Goal: Find contact information: Find contact information

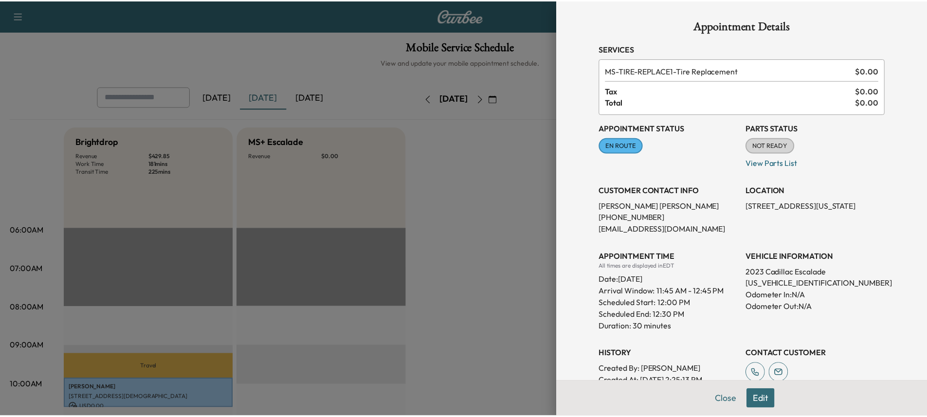
scroll to position [243, 0]
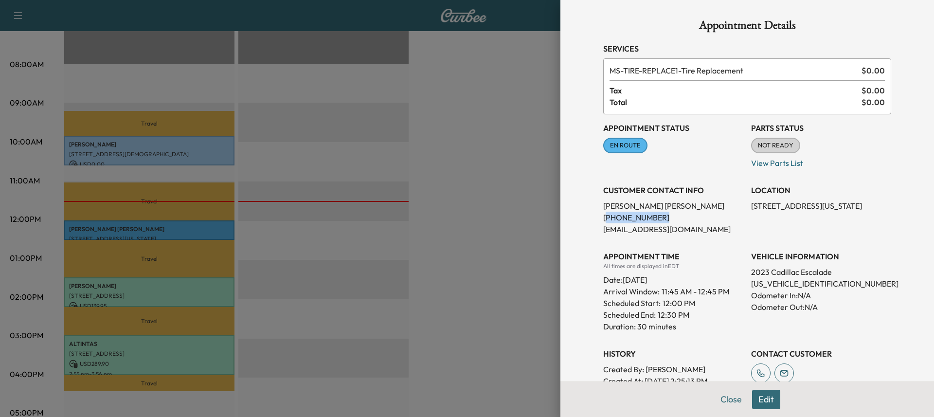
drag, startPoint x: 666, startPoint y: 226, endPoint x: 599, endPoint y: 212, distance: 68.6
click at [603, 212] on p "[PHONE_NUMBER]" at bounding box center [673, 218] width 140 height 12
click at [603, 219] on p "[PHONE_NUMBER]" at bounding box center [673, 218] width 140 height 12
drag, startPoint x: 597, startPoint y: 218, endPoint x: 655, endPoint y: 218, distance: 58.4
click at [655, 218] on p "[PHONE_NUMBER]" at bounding box center [673, 218] width 140 height 12
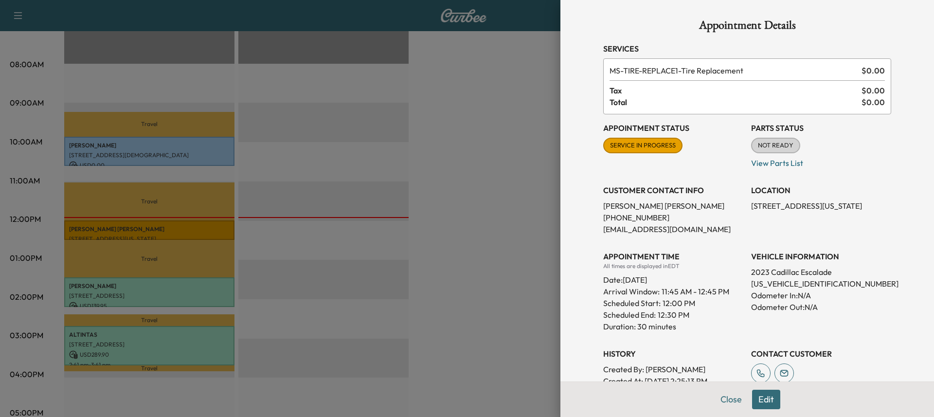
click at [527, 244] on div at bounding box center [467, 208] width 934 height 417
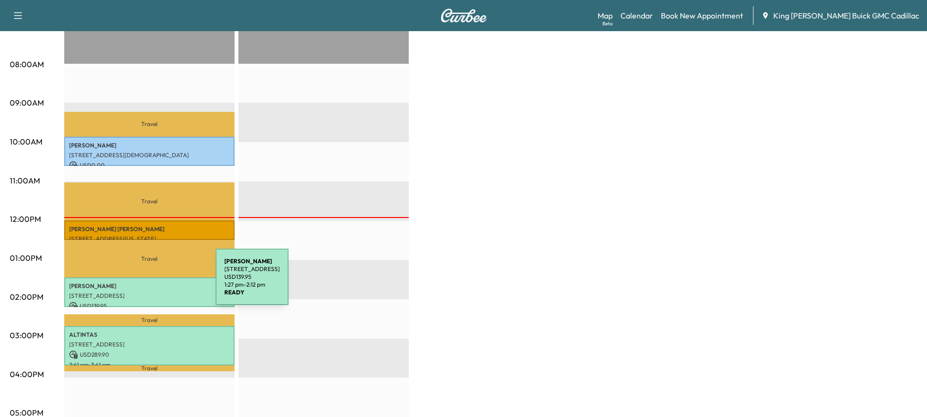
click at [143, 283] on p "[PERSON_NAME]" at bounding box center [149, 286] width 161 height 8
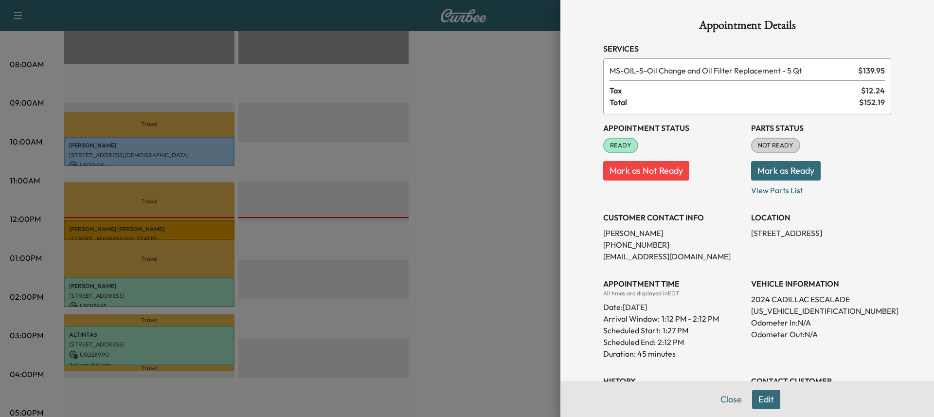
drag, startPoint x: 788, startPoint y: 246, endPoint x: 746, endPoint y: 233, distance: 44.3
click at [751, 233] on p "[STREET_ADDRESS]" at bounding box center [821, 233] width 140 height 12
copy p "[STREET_ADDRESS]"
click at [449, 186] on div at bounding box center [467, 208] width 934 height 417
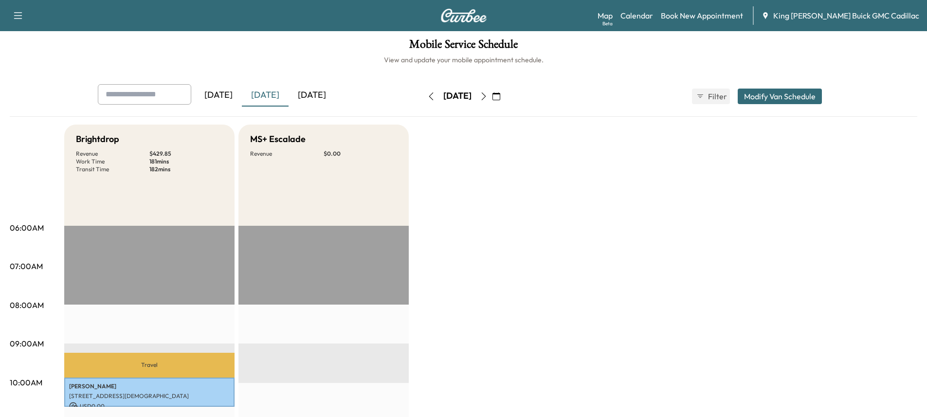
scroll to position [0, 0]
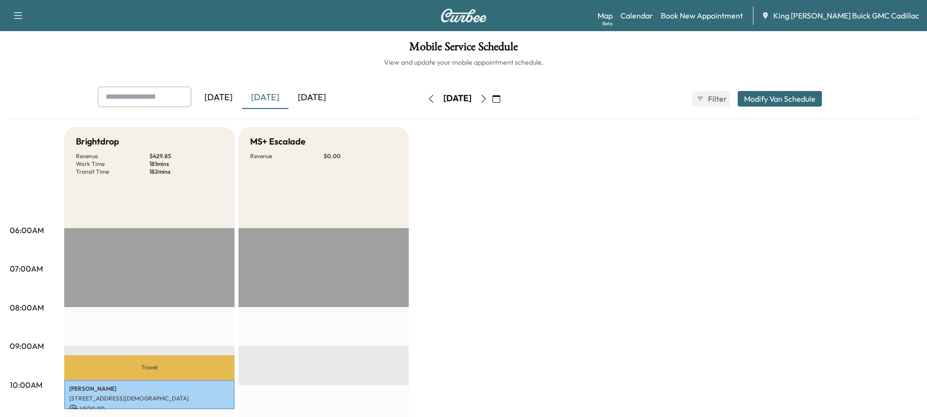
click at [488, 97] on icon "button" at bounding box center [484, 99] width 8 height 8
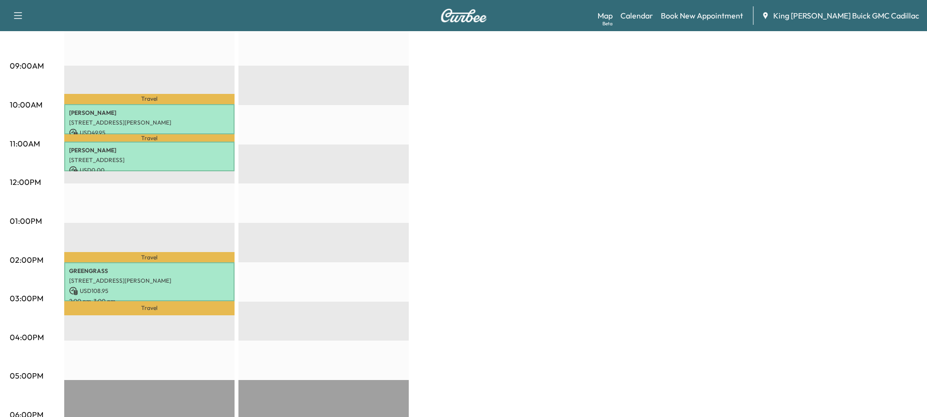
scroll to position [292, 0]
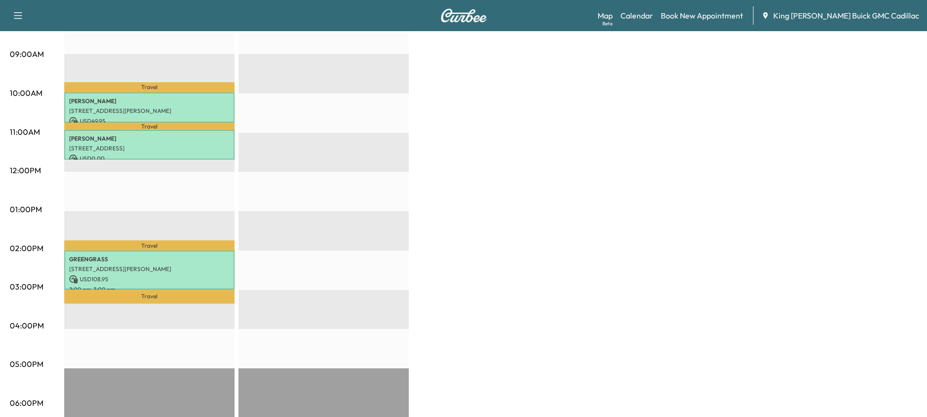
click at [728, 111] on div "Brightdrop Revenue $ 158.90 Work Time 151 mins Transit Time 65 mins Travel [PER…" at bounding box center [490, 200] width 853 height 730
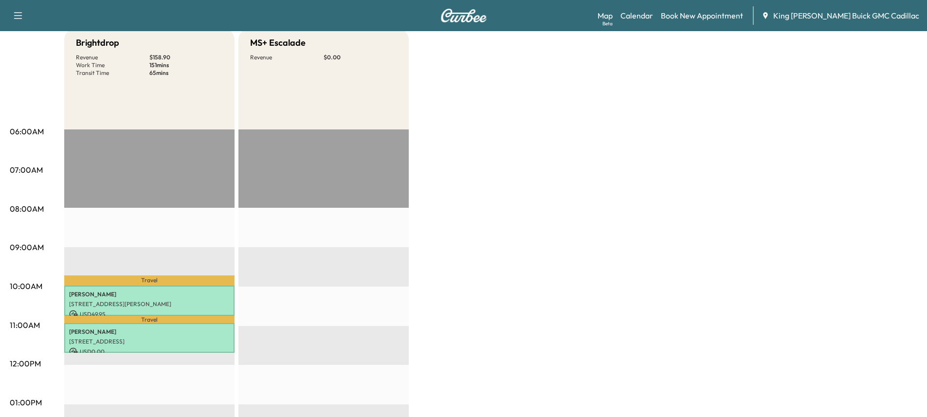
scroll to position [0, 0]
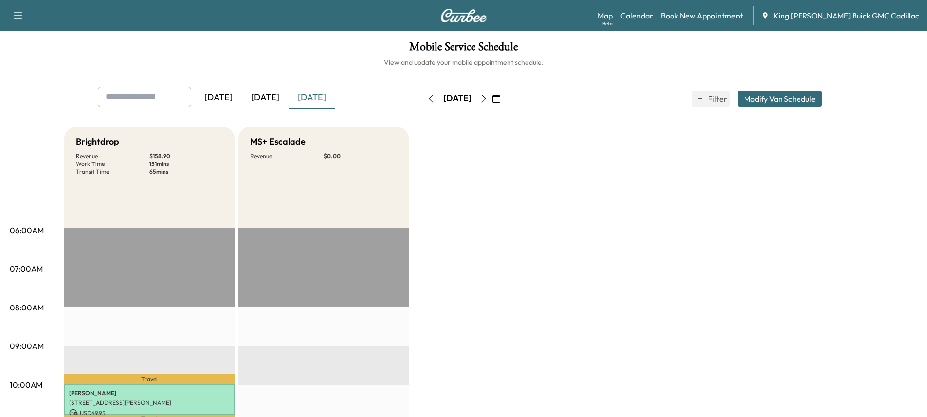
click at [259, 105] on div "[DATE]" at bounding box center [265, 98] width 47 height 22
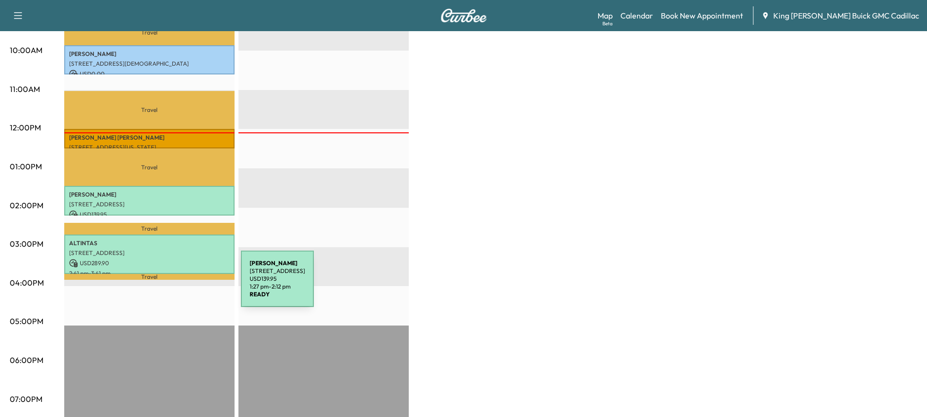
scroll to position [341, 0]
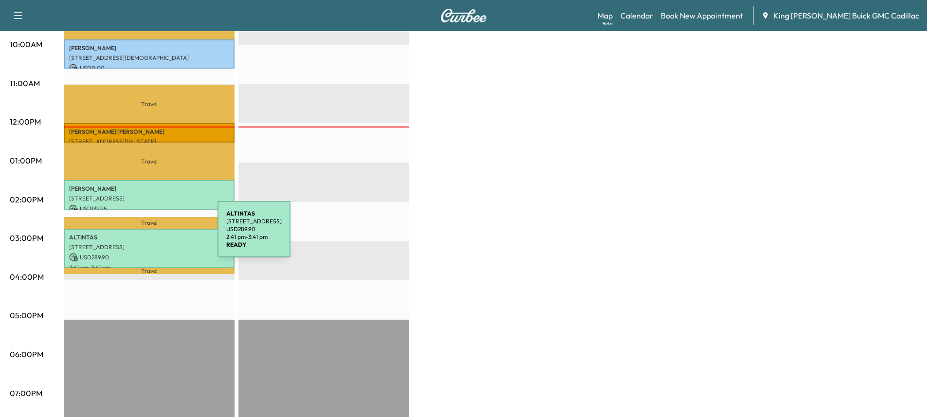
click at [145, 235] on p "ALTINTAS" at bounding box center [149, 238] width 161 height 8
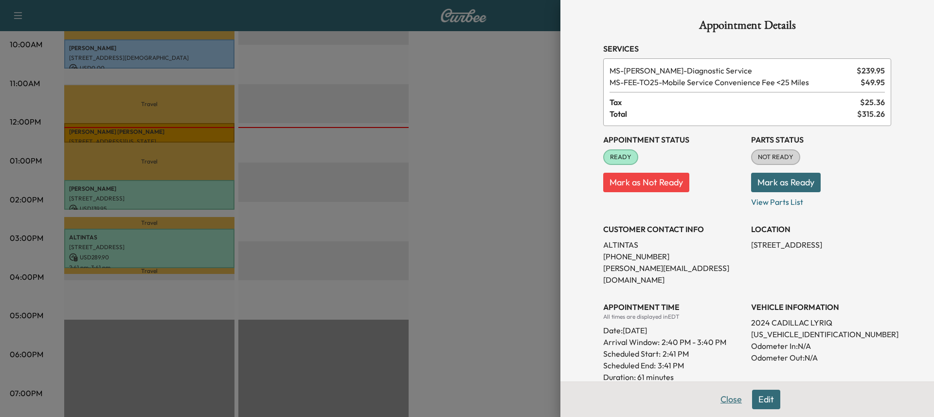
click at [725, 401] on button "Close" at bounding box center [731, 399] width 34 height 19
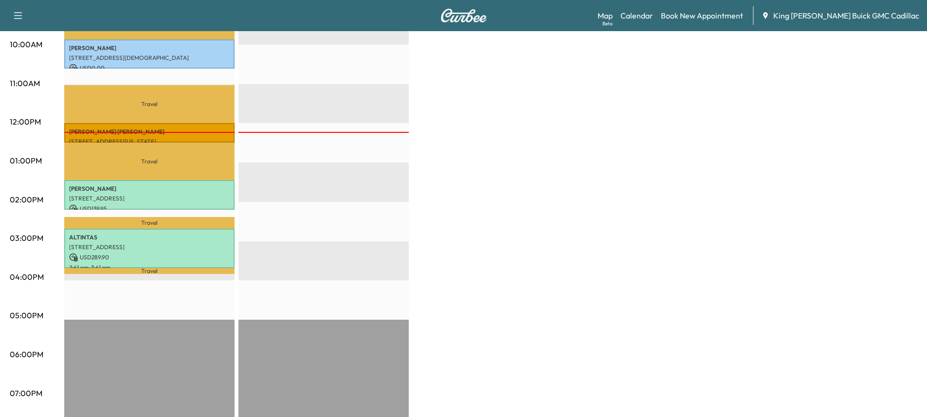
click at [447, 166] on div "Brightdrop Revenue $ 429.85 Work Time 181 mins Transit Time 182 mins Travel [PE…" at bounding box center [490, 151] width 853 height 730
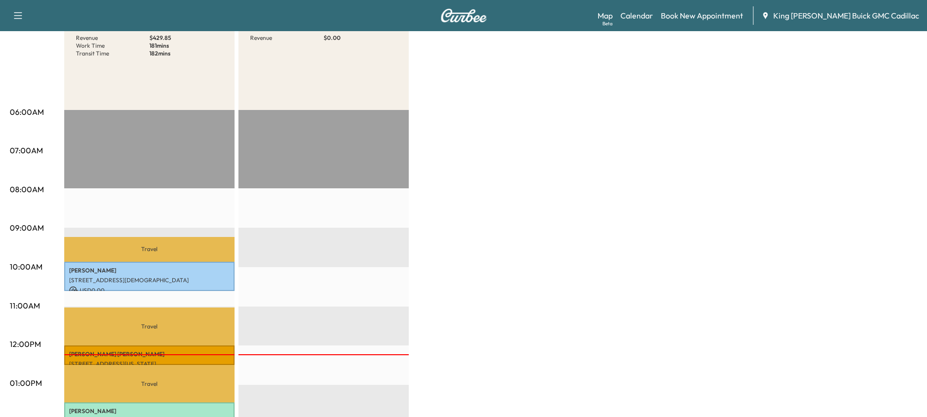
scroll to position [0, 0]
